Goal: Information Seeking & Learning: Learn about a topic

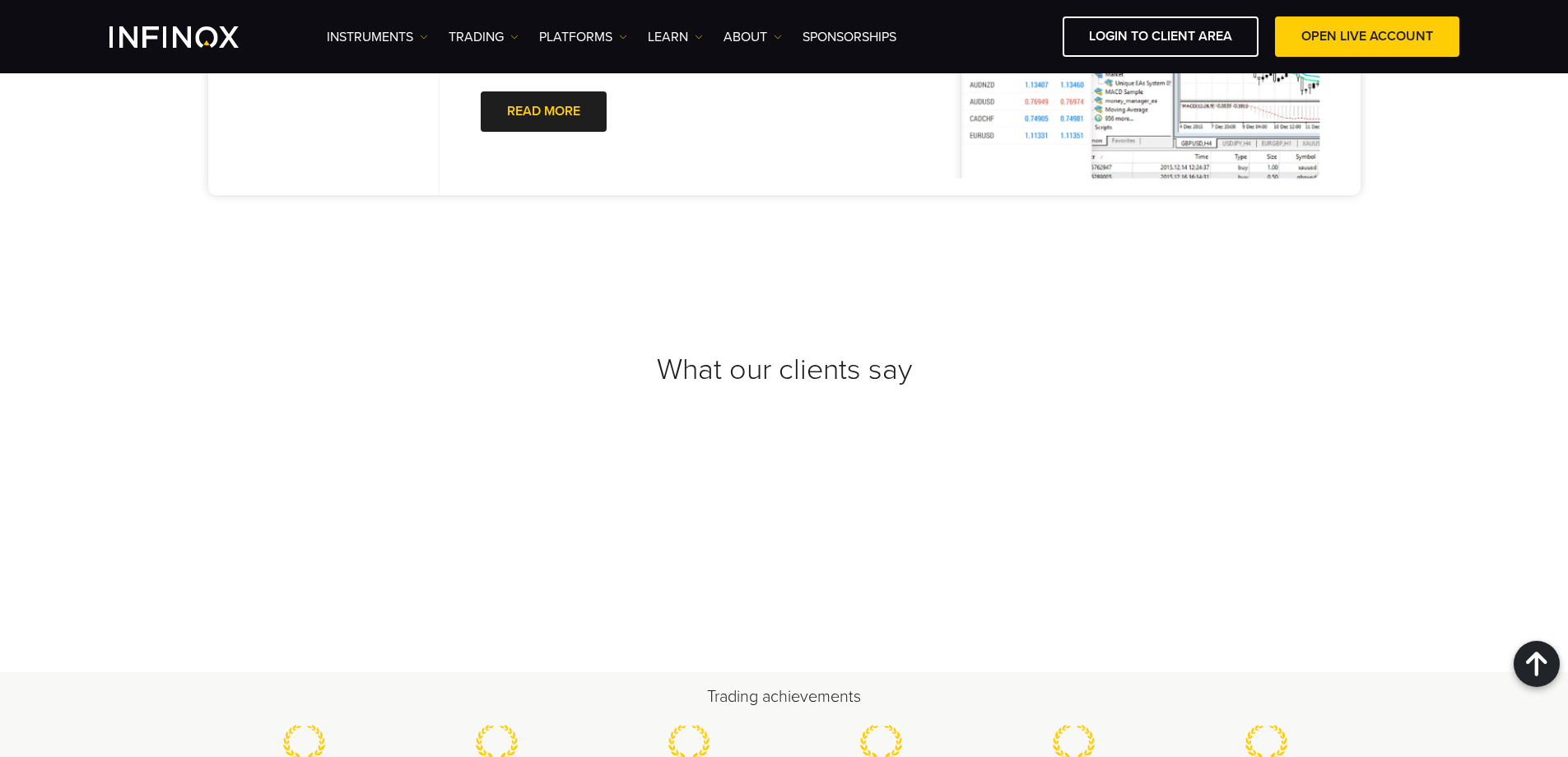
scroll to position [5354, 0]
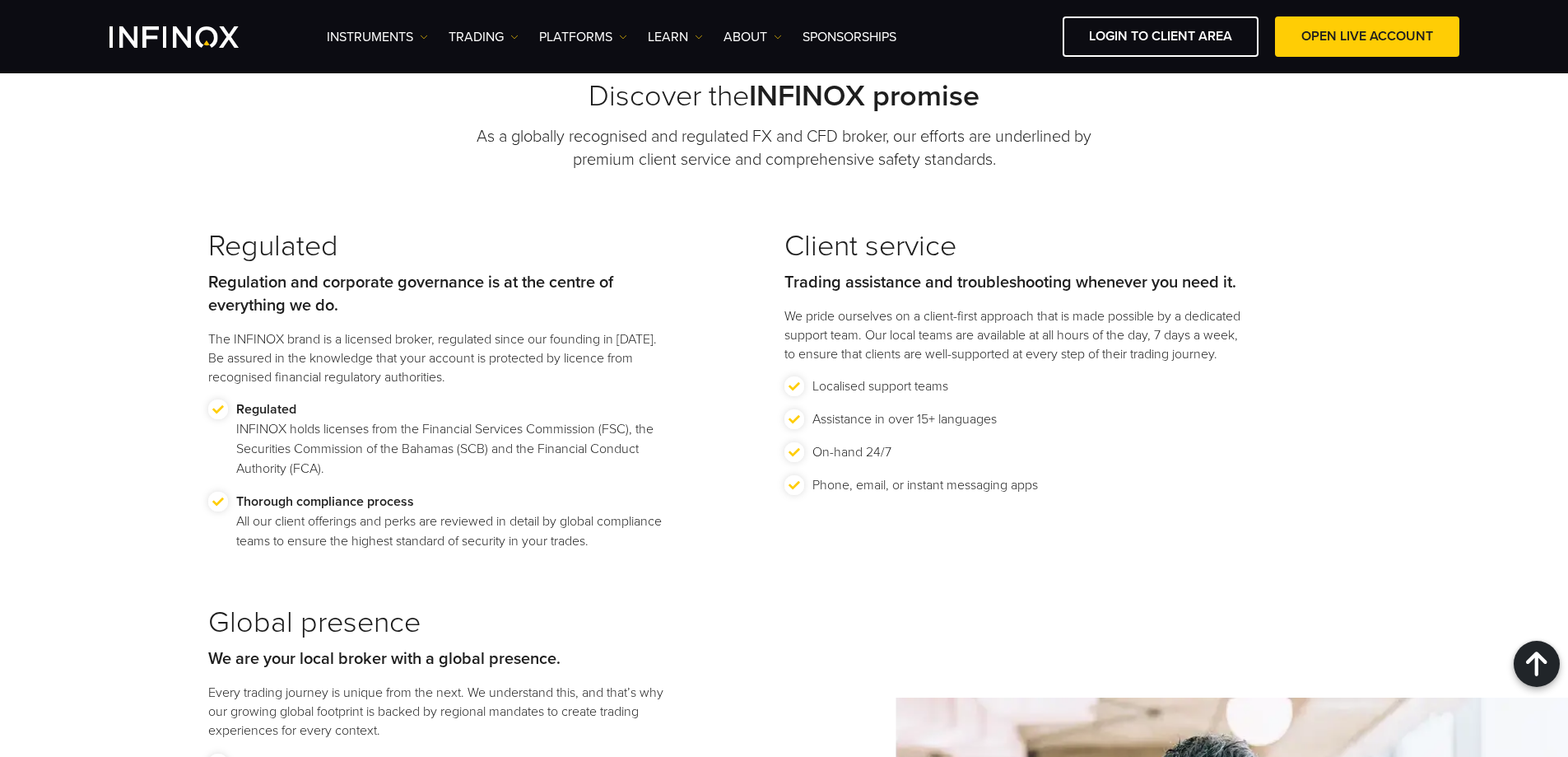
scroll to position [0, 0]
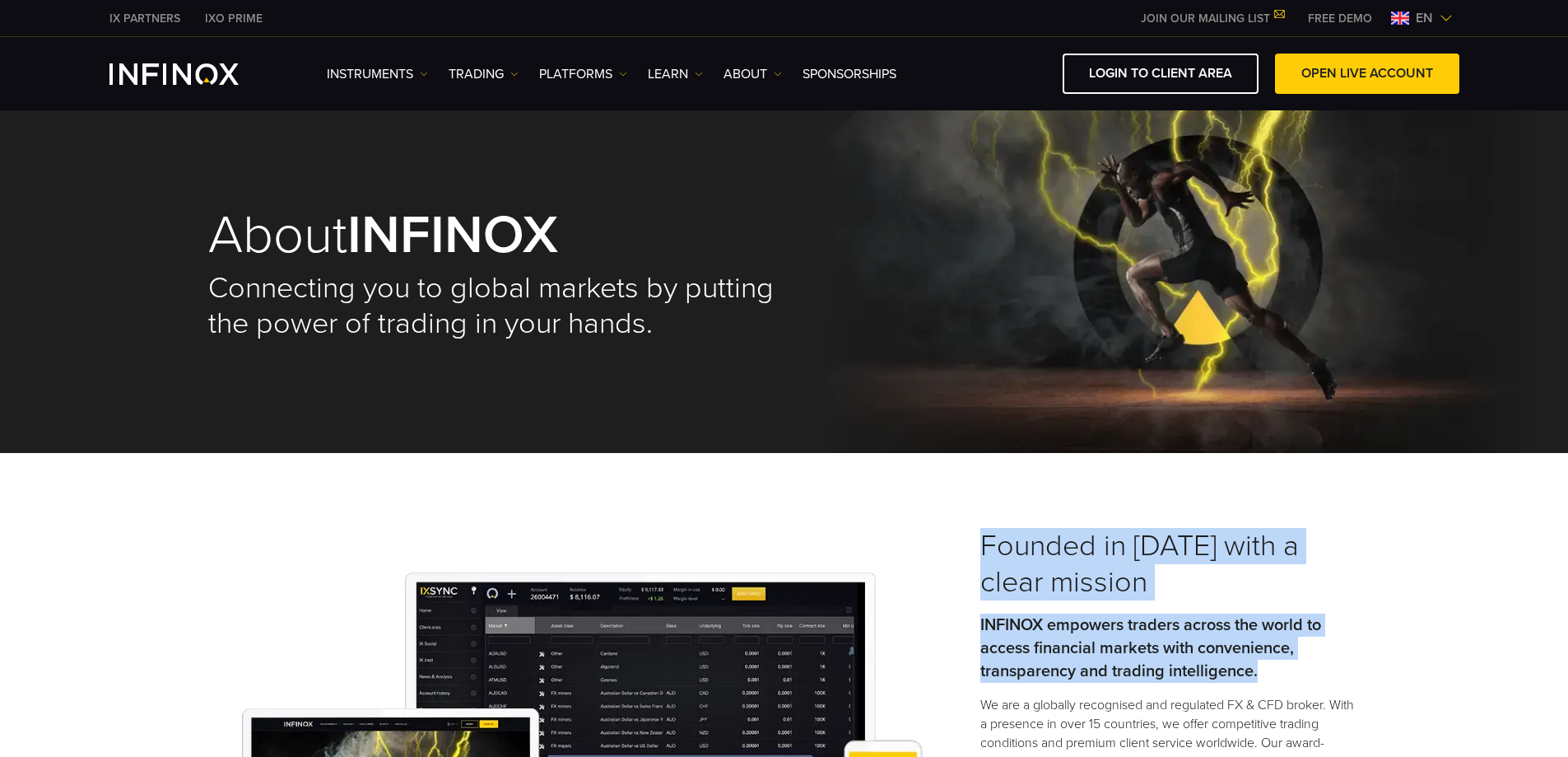
drag, startPoint x: 978, startPoint y: 538, endPoint x: 1288, endPoint y: 662, distance: 333.9
click at [1288, 662] on div "Founded in [DATE] with a clear mission INFINOX empowers traders across the worl…" at bounding box center [785, 743] width 1186 height 430
click at [1288, 662] on p "INFINOX empowers traders across the world to access financial markets with conv…" at bounding box center [1171, 648] width 381 height 70
drag, startPoint x: 1289, startPoint y: 662, endPoint x: 992, endPoint y: 542, distance: 320.3
click at [992, 542] on div "Founded in [DATE] with a clear mission INFINOX empowers traders across the worl…" at bounding box center [1171, 743] width 381 height 430
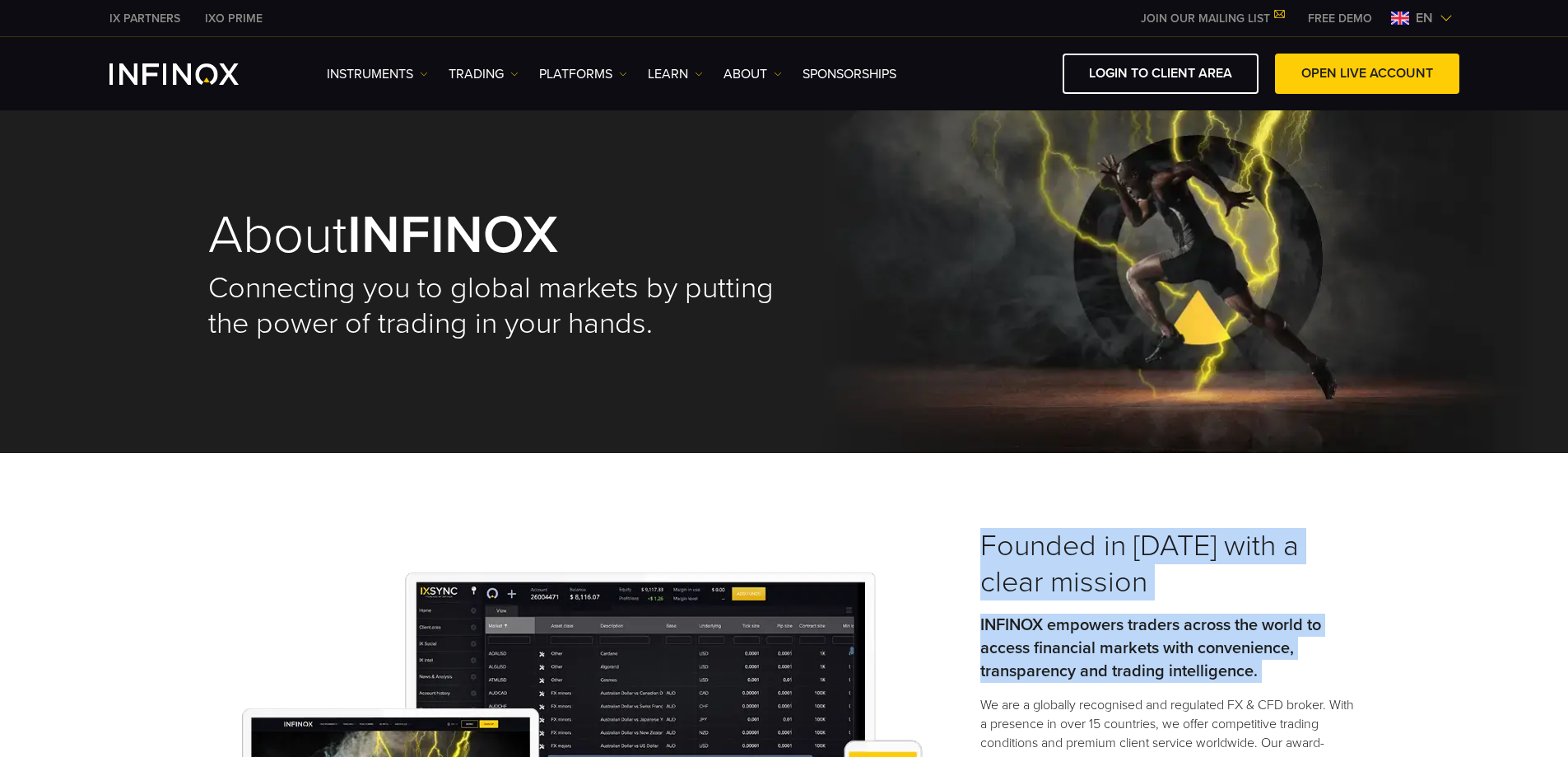
click at [992, 542] on h3 "Founded in [DATE] with a clear mission" at bounding box center [1171, 564] width 381 height 72
drag, startPoint x: 992, startPoint y: 542, endPoint x: 1277, endPoint y: 664, distance: 310.0
click at [1277, 664] on div "Founded in [DATE] with a clear mission INFINOX empowers traders across the worl…" at bounding box center [1171, 743] width 381 height 430
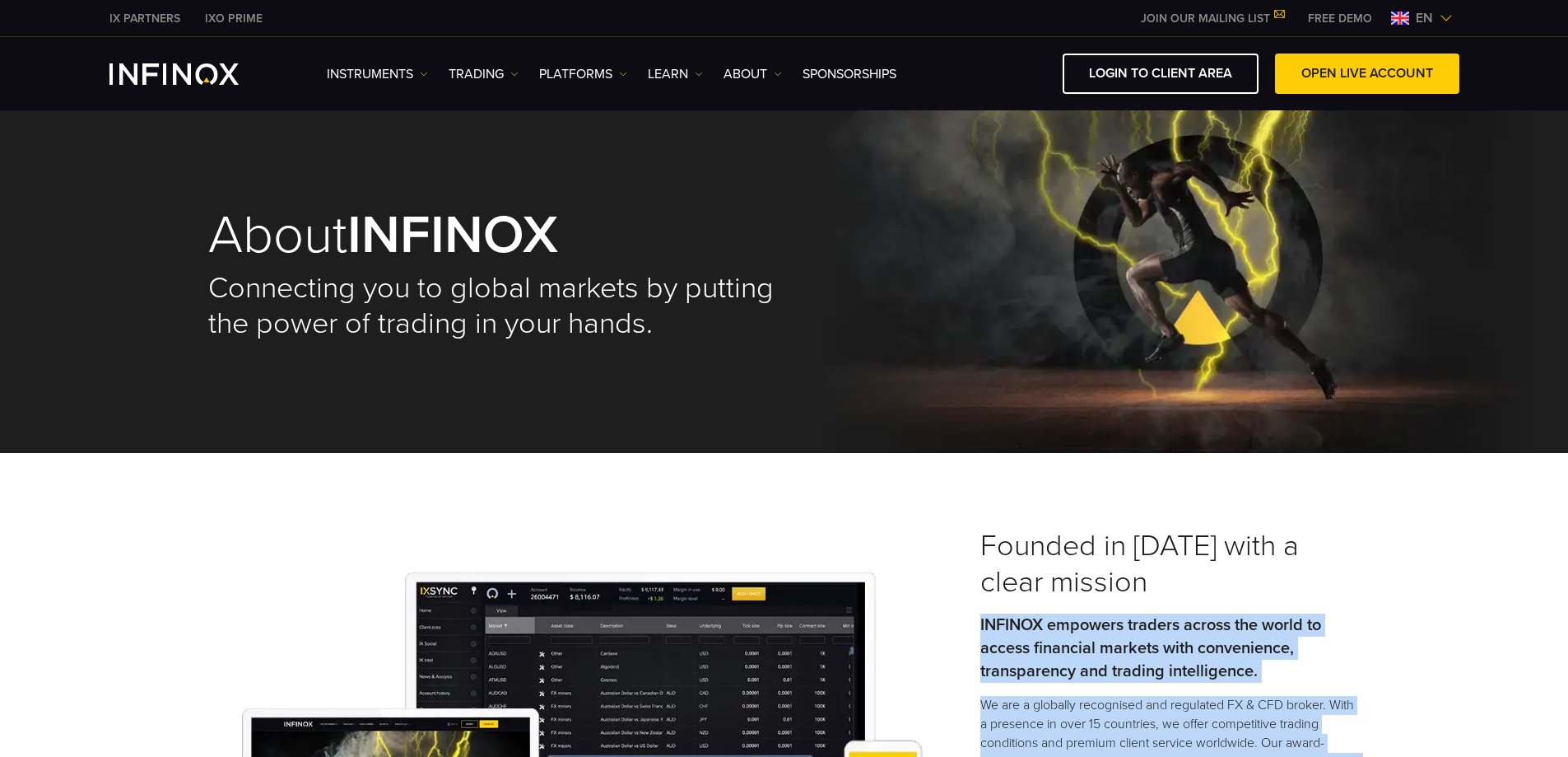
drag, startPoint x: 1255, startPoint y: 711, endPoint x: 1153, endPoint y: 624, distance: 134.1
click at [1155, 624] on div "Founded in [DATE] with a clear mission INFINOX empowers traders across the worl…" at bounding box center [1171, 743] width 381 height 430
click at [585, 80] on link "PLATFORMS" at bounding box center [583, 74] width 88 height 19
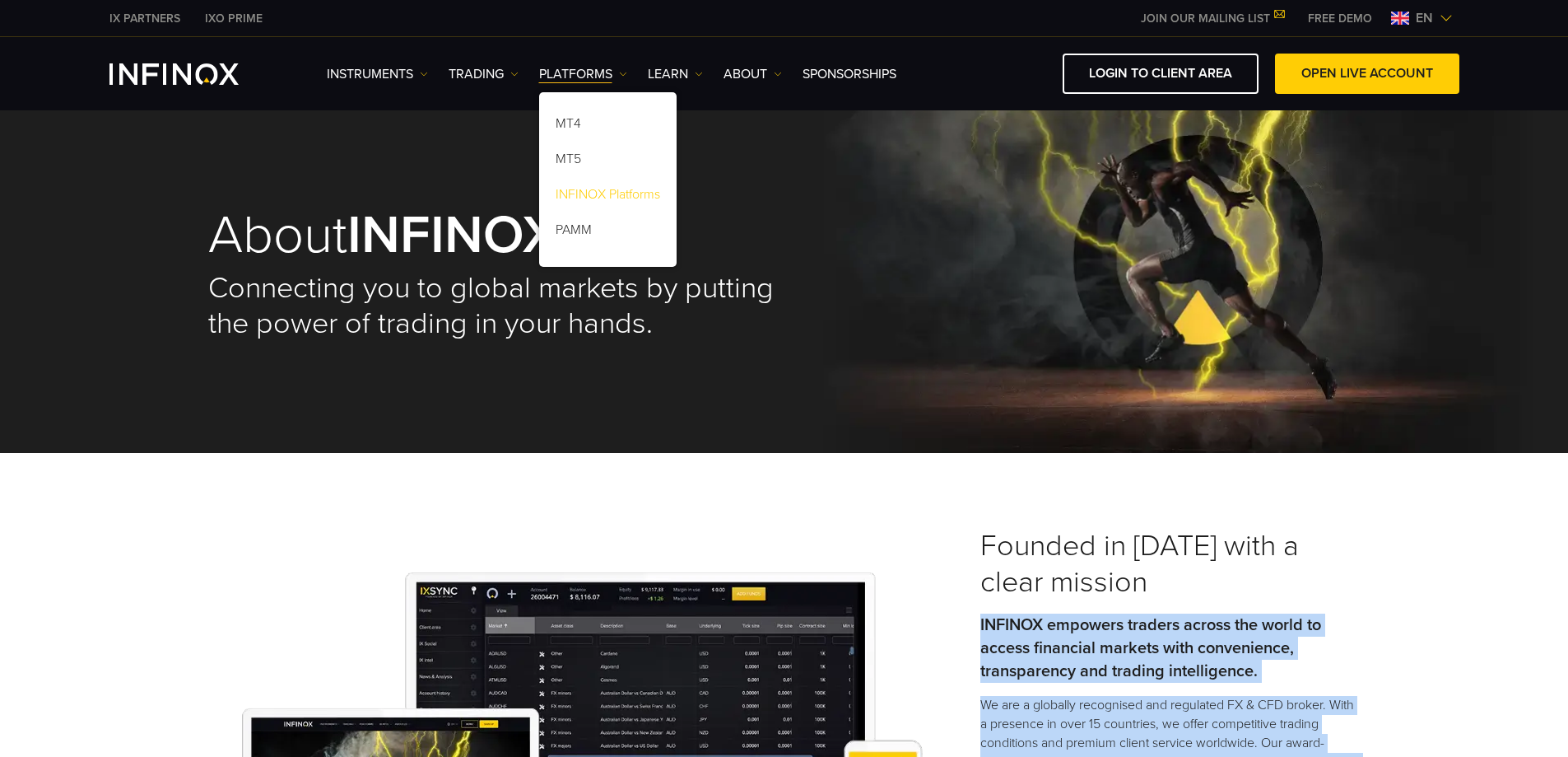
click at [581, 195] on link "INFINOX Platforms" at bounding box center [608, 197] width 137 height 35
